Goal: Find specific page/section: Find specific page/section

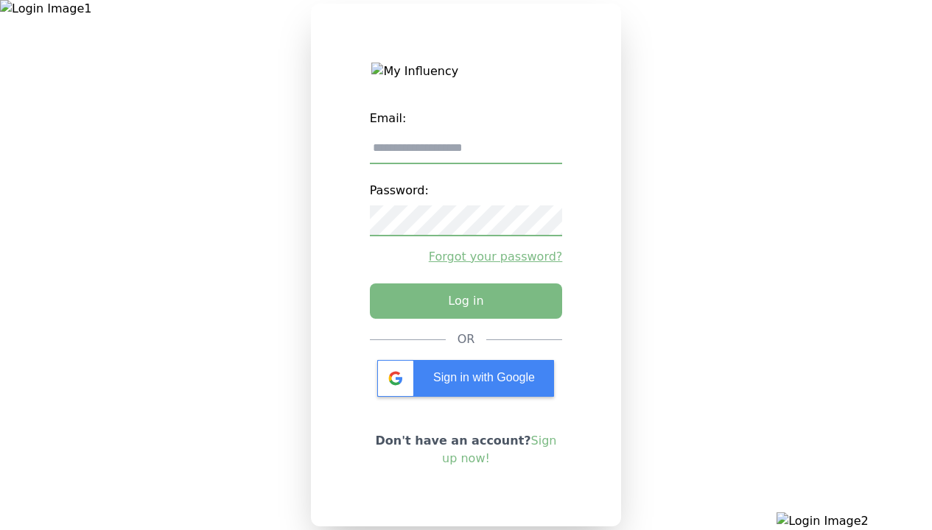
click at [466, 154] on input "email" at bounding box center [466, 148] width 193 height 31
type input "**********"
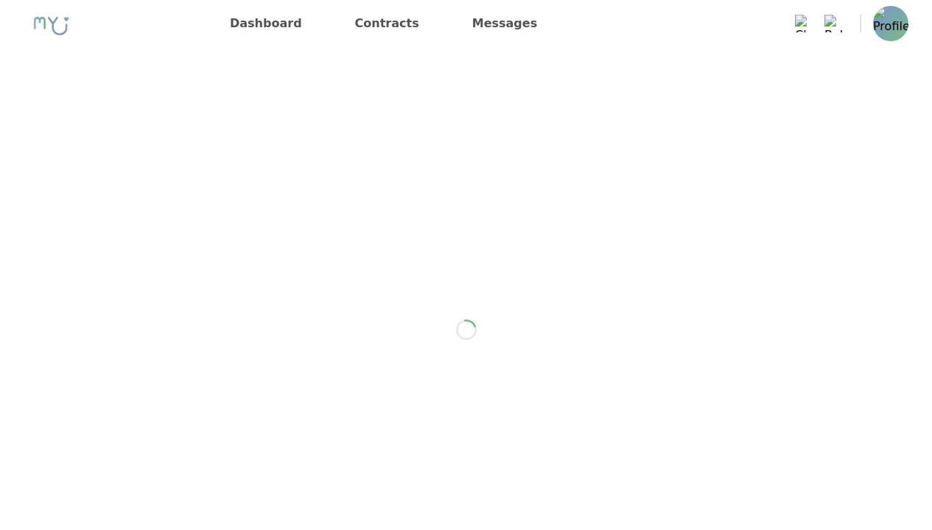
scroll to position [2087, 0]
